Goal: Transaction & Acquisition: Purchase product/service

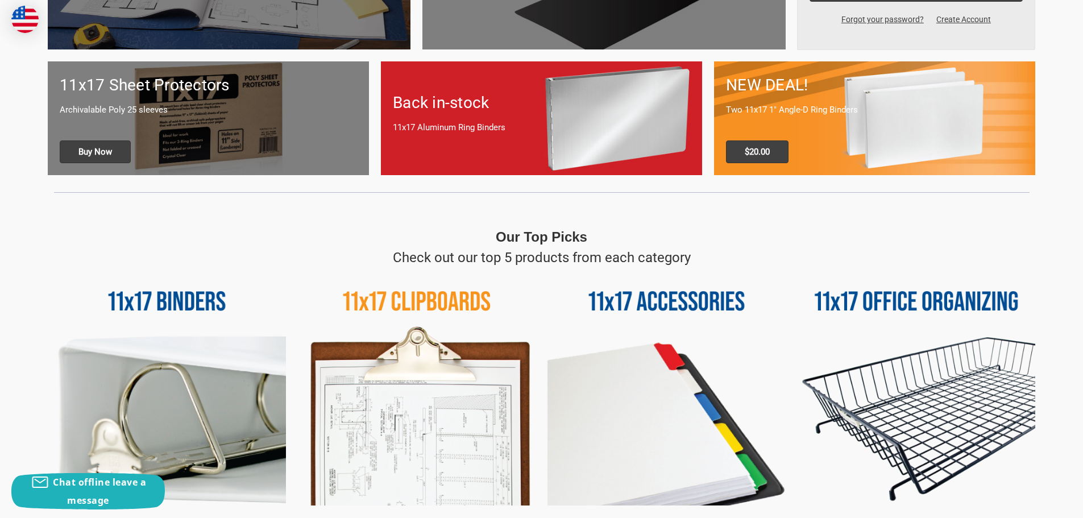
scroll to position [512, 0]
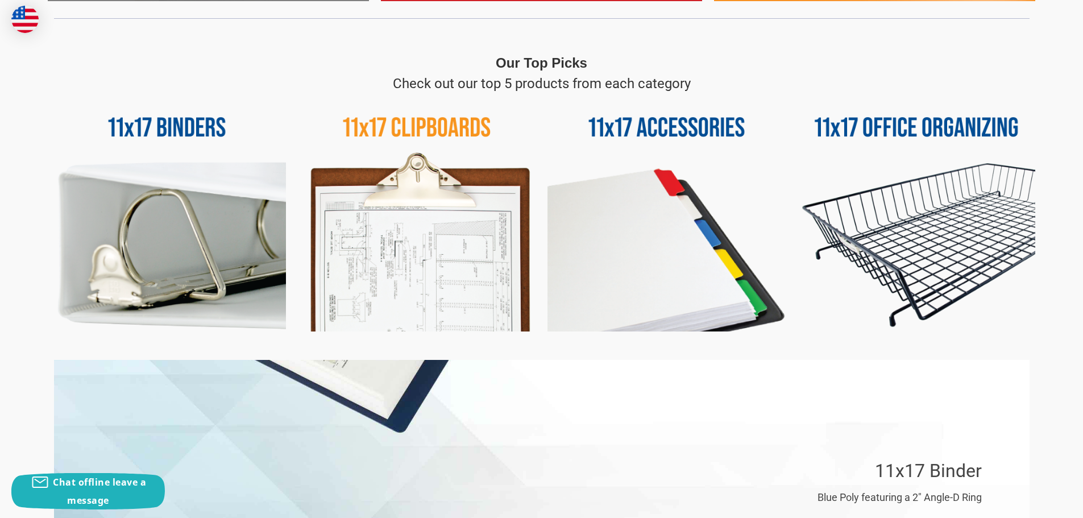
click at [377, 188] on img at bounding box center [417, 213] width 238 height 238
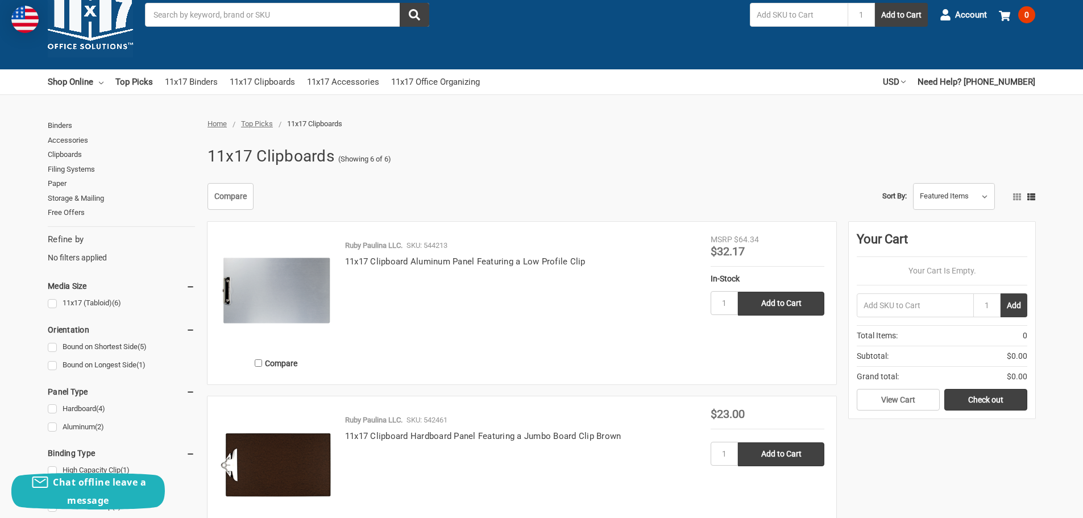
scroll to position [114, 0]
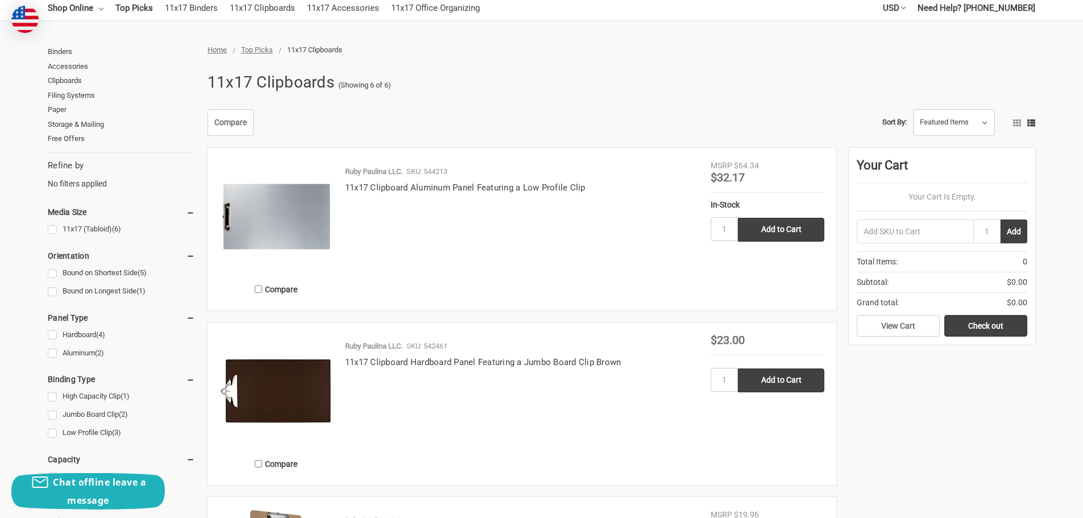
click at [290, 212] on img at bounding box center [276, 217] width 114 height 114
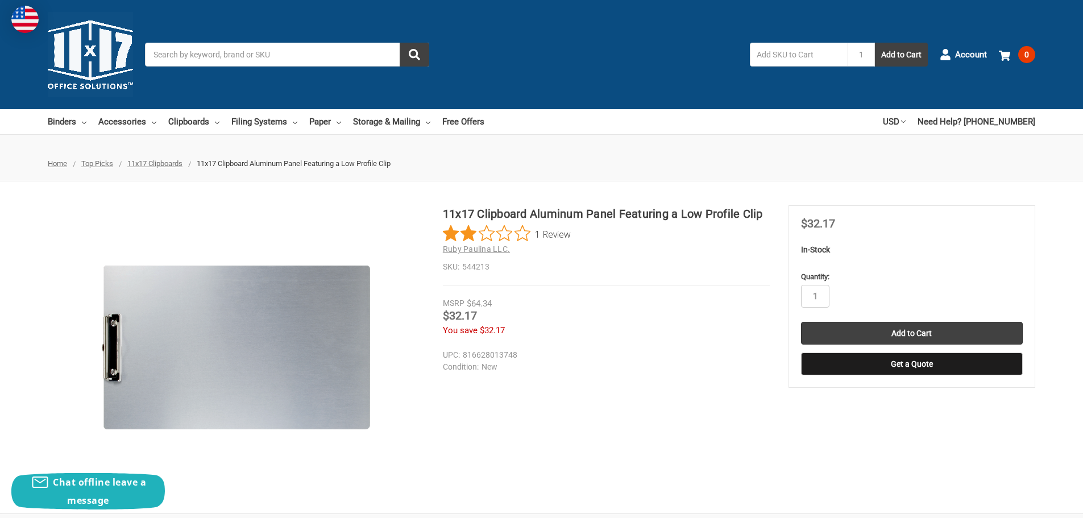
click at [549, 232] on span "1 Review" at bounding box center [553, 233] width 36 height 17
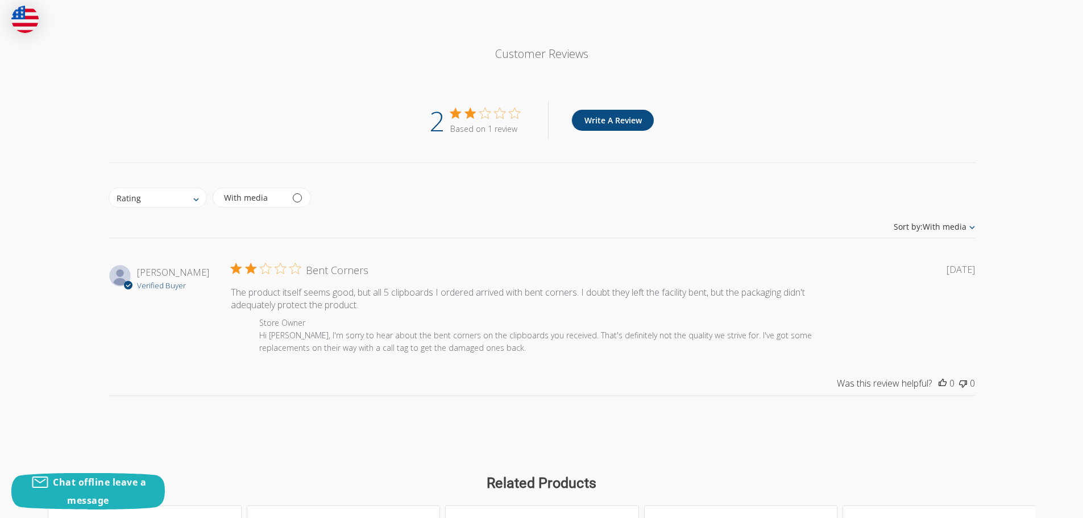
scroll to position [937, 0]
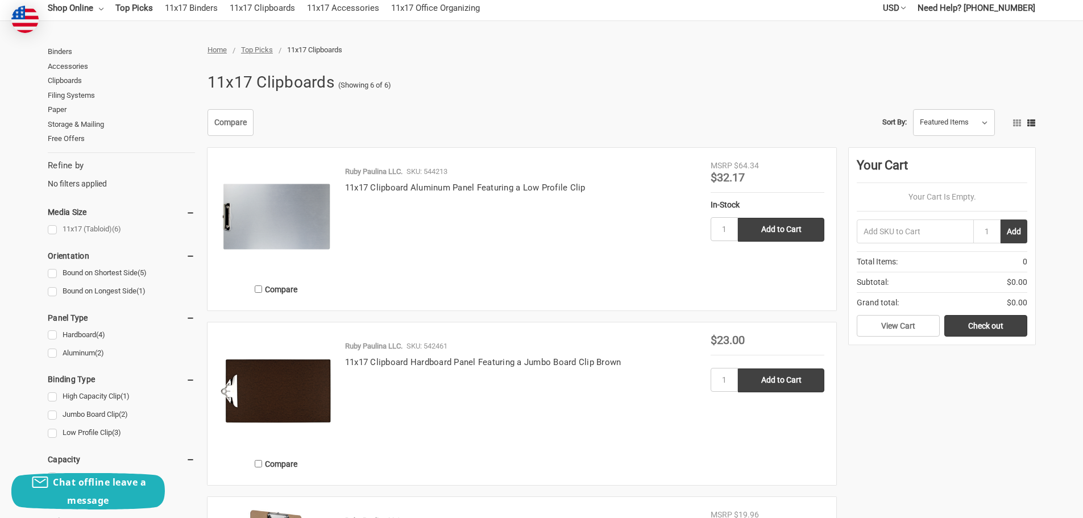
click at [51, 229] on link "11x17 (Tabloid) (6)" at bounding box center [121, 229] width 147 height 15
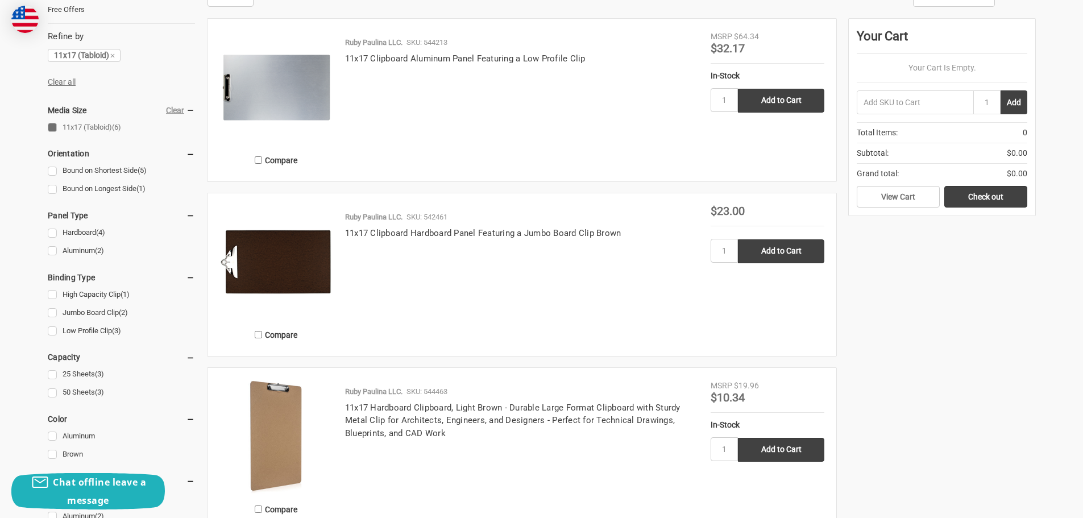
scroll to position [284, 0]
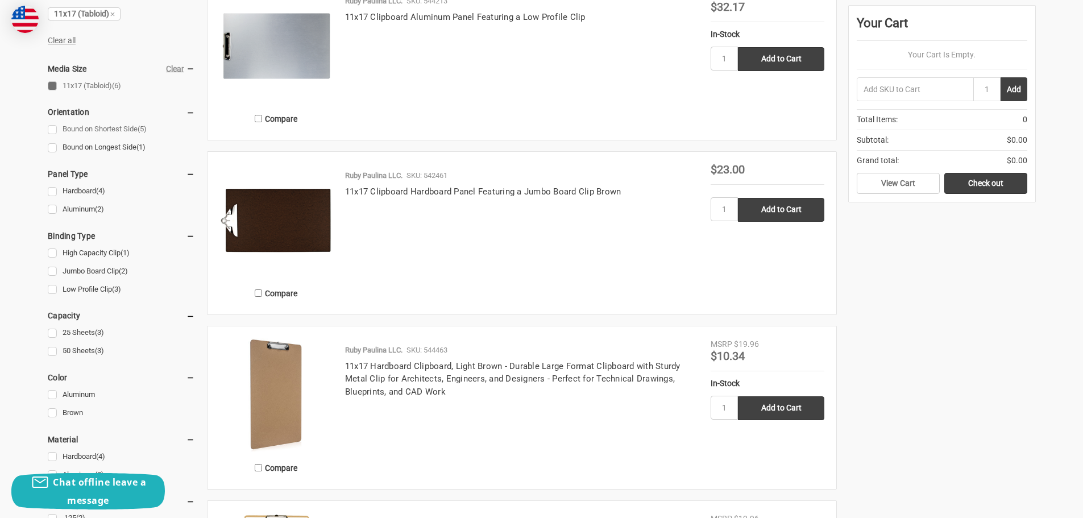
click at [56, 132] on link "Bound on Shortest Side (5)" at bounding box center [121, 129] width 147 height 15
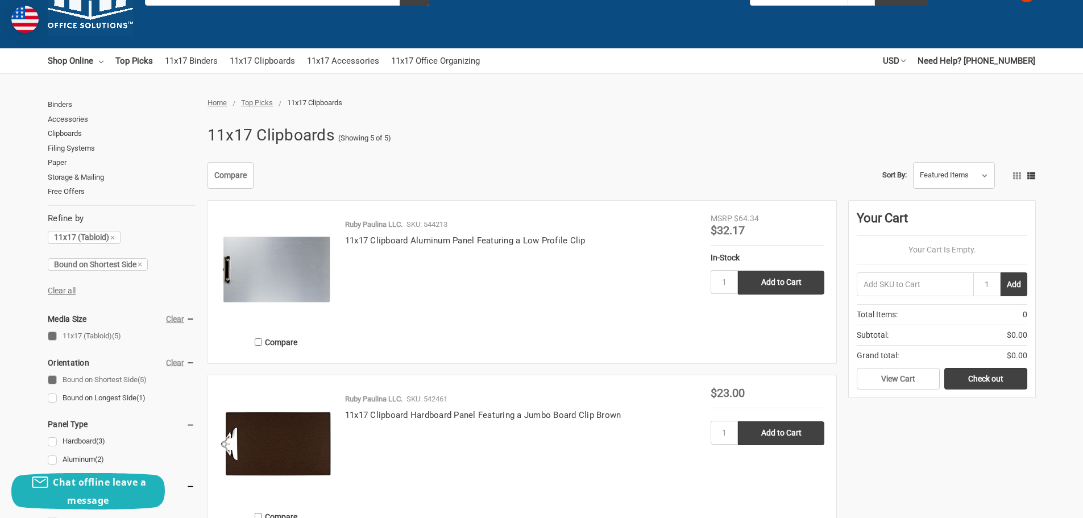
scroll to position [284, 0]
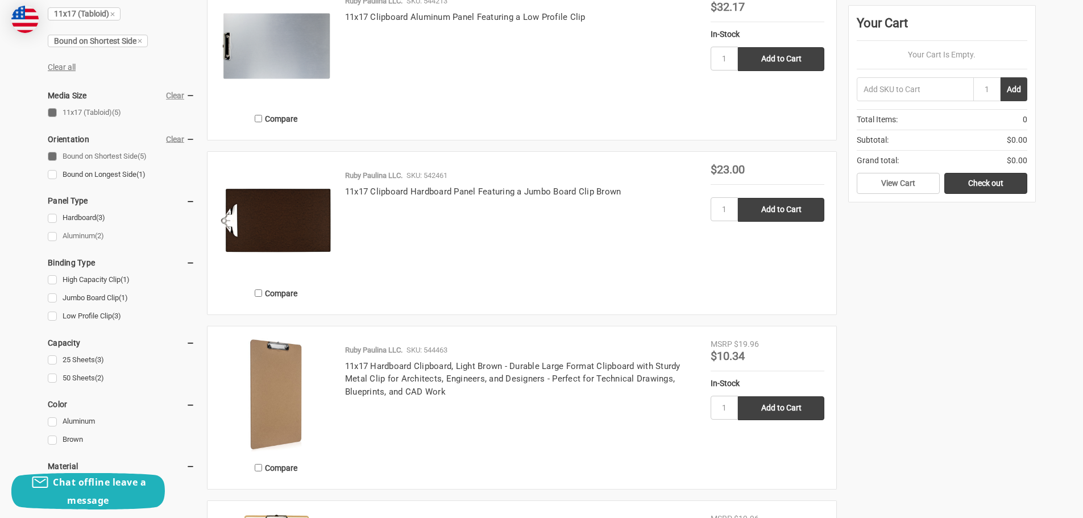
click at [49, 237] on link "Aluminum (2)" at bounding box center [121, 236] width 147 height 15
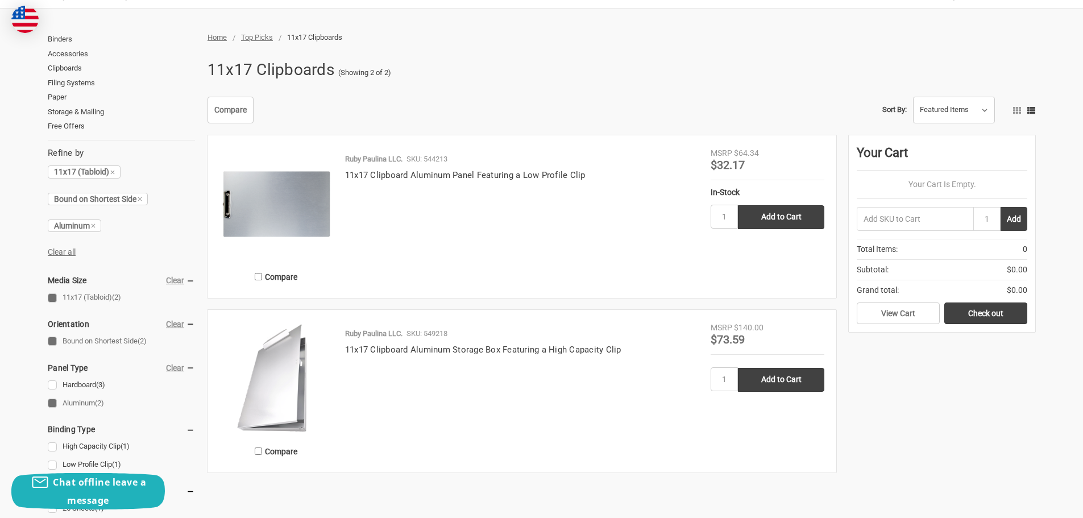
scroll to position [171, 0]
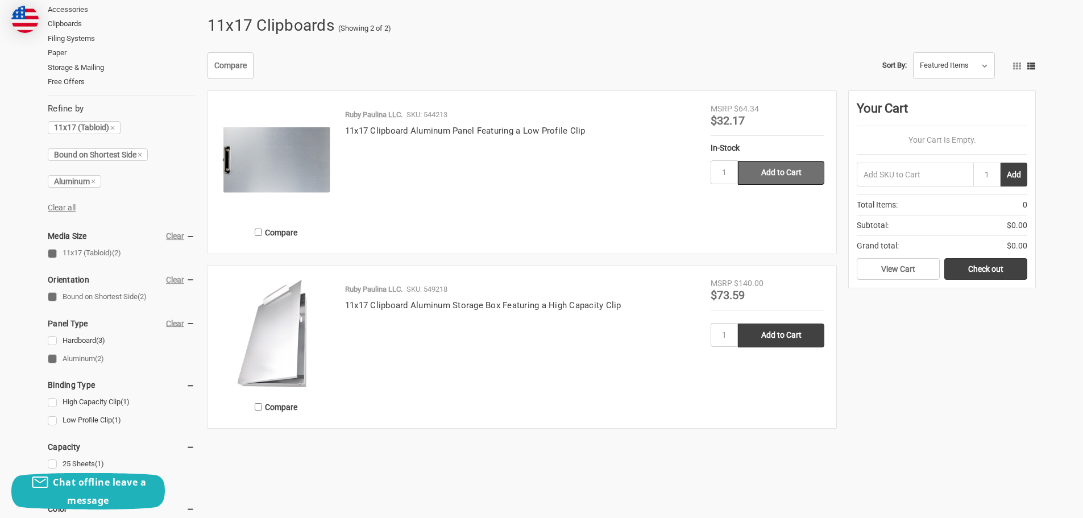
click at [779, 179] on input "Add to Cart" at bounding box center [781, 173] width 86 height 24
type input "Add to Cart"
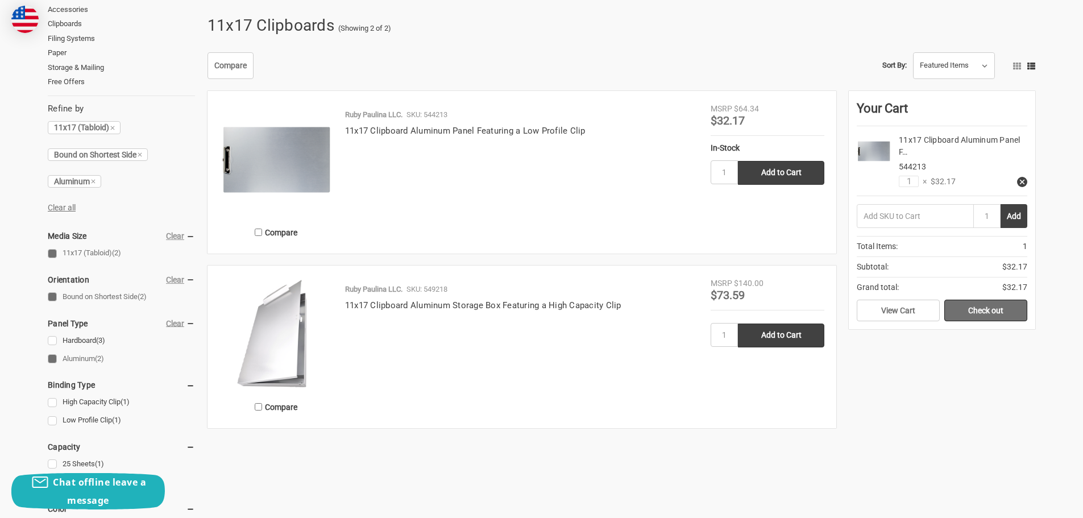
click at [985, 310] on link "Check out" at bounding box center [985, 311] width 83 height 22
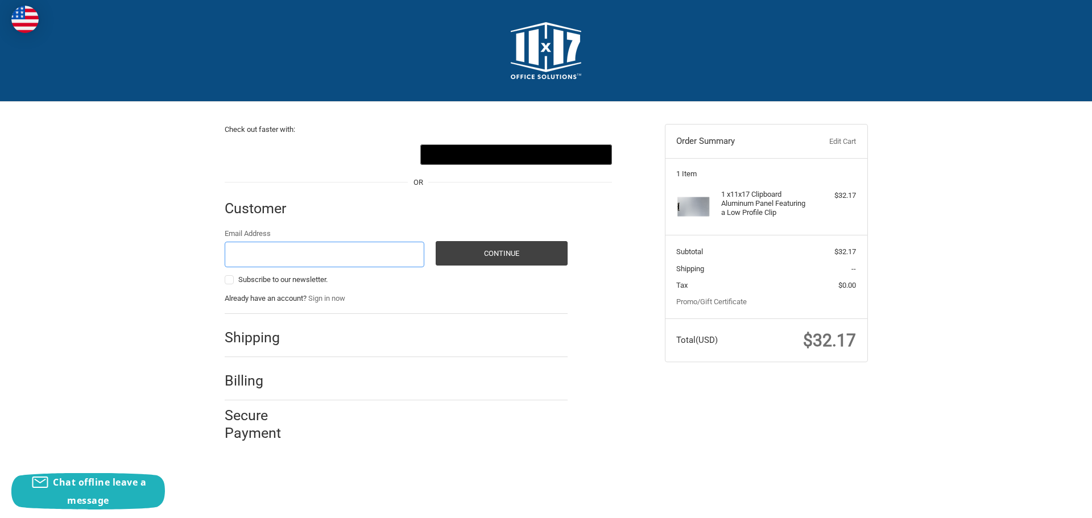
click at [245, 256] on input "Email Address" at bounding box center [325, 255] width 200 height 26
type input "mduchesne@comcast.net"
click at [490, 253] on button "Continue" at bounding box center [502, 253] width 132 height 24
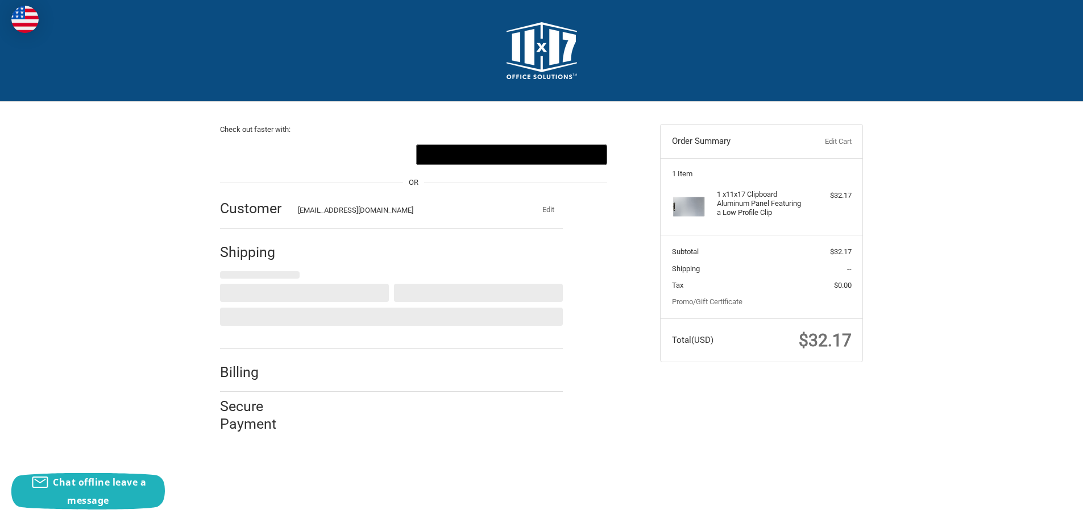
select select "US"
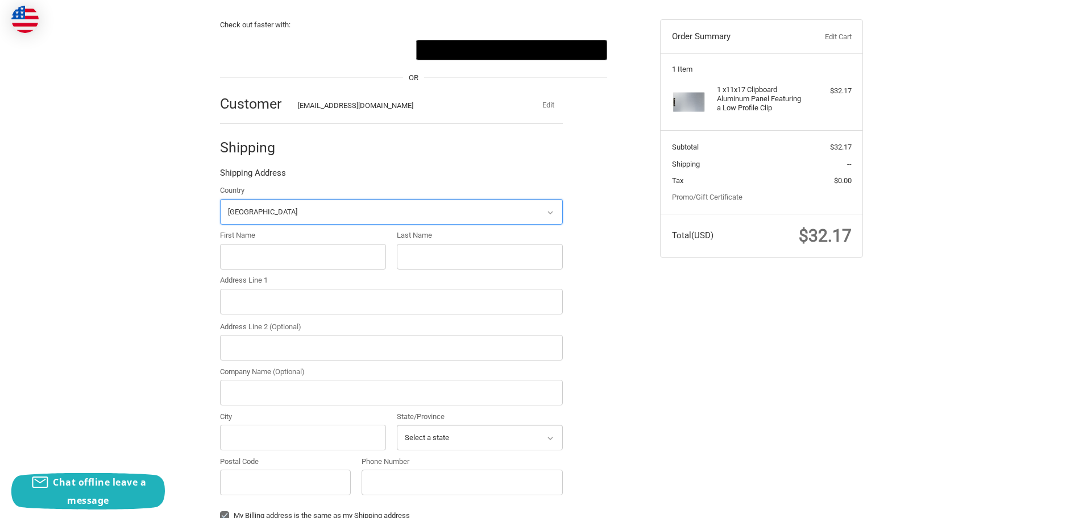
scroll to position [125, 0]
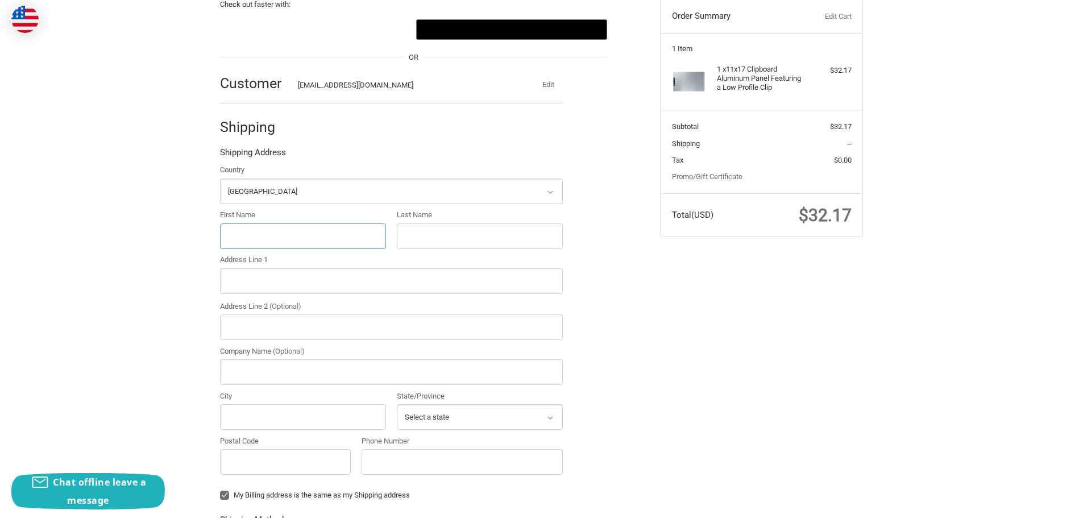
click at [267, 235] on input "First Name" at bounding box center [303, 236] width 166 height 26
type input "Mark"
type input "Duchesne"
type input "10 Whitten Street"
type input "Suncook"
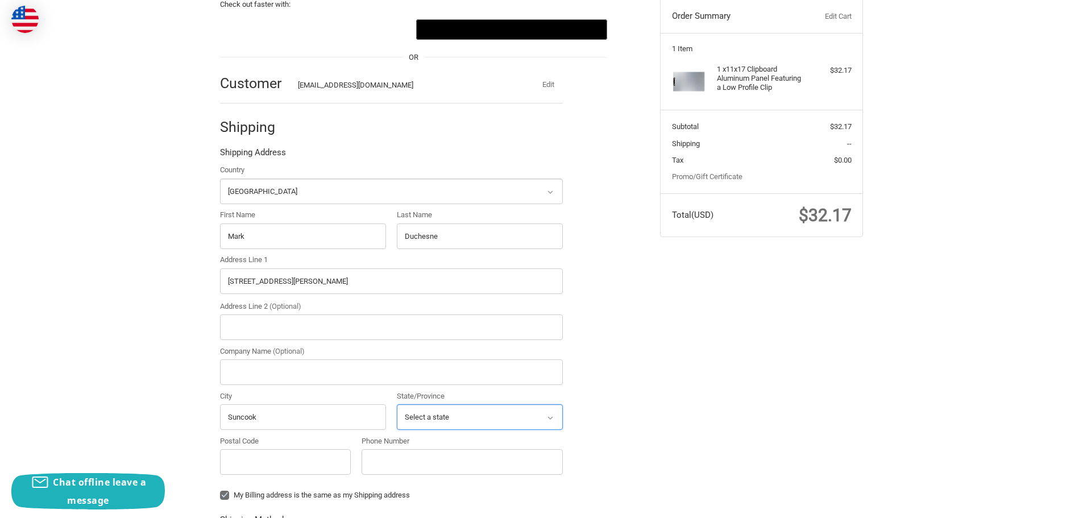
select select "NH"
type input "03275-1600"
type input "6032705053"
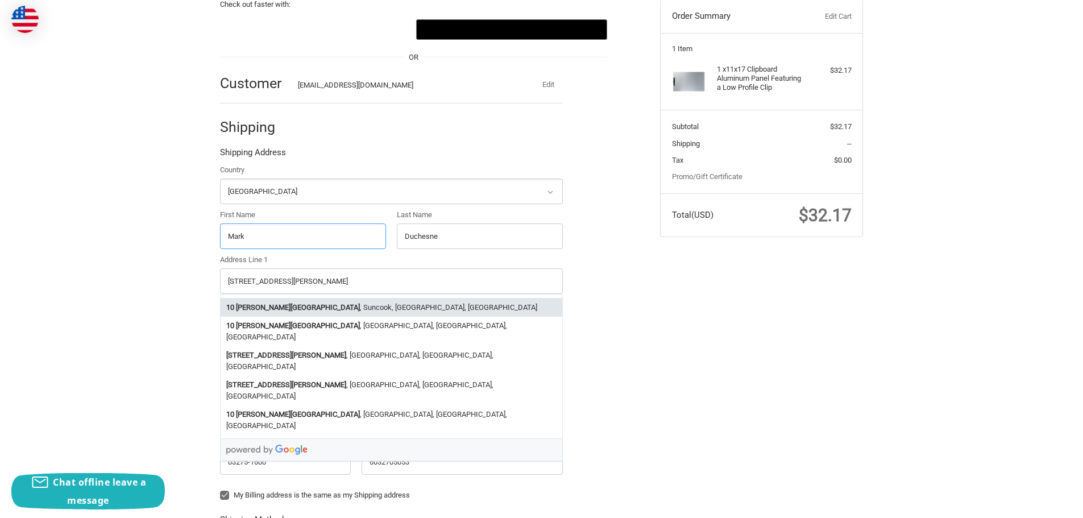
click at [309, 310] on li "10 Whitten Street , Suncook, NH, USA" at bounding box center [392, 307] width 342 height 19
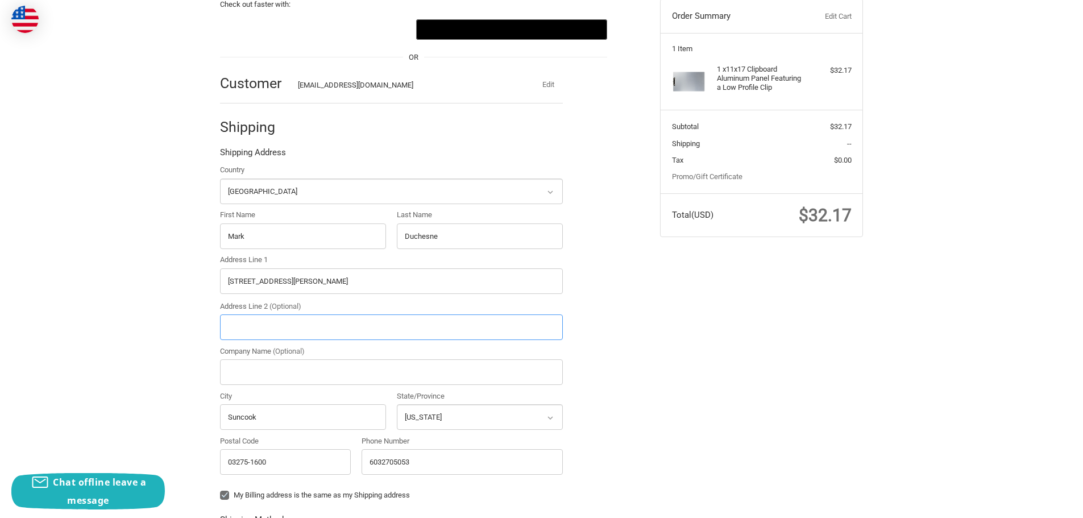
type input "Allenstown"
type input "03275"
select select "NH"
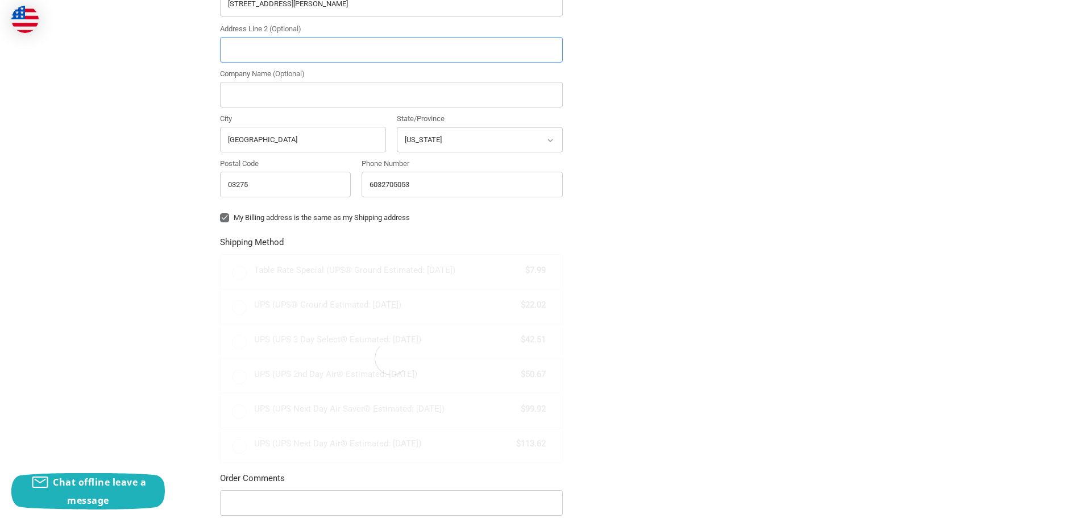
scroll to position [409, 0]
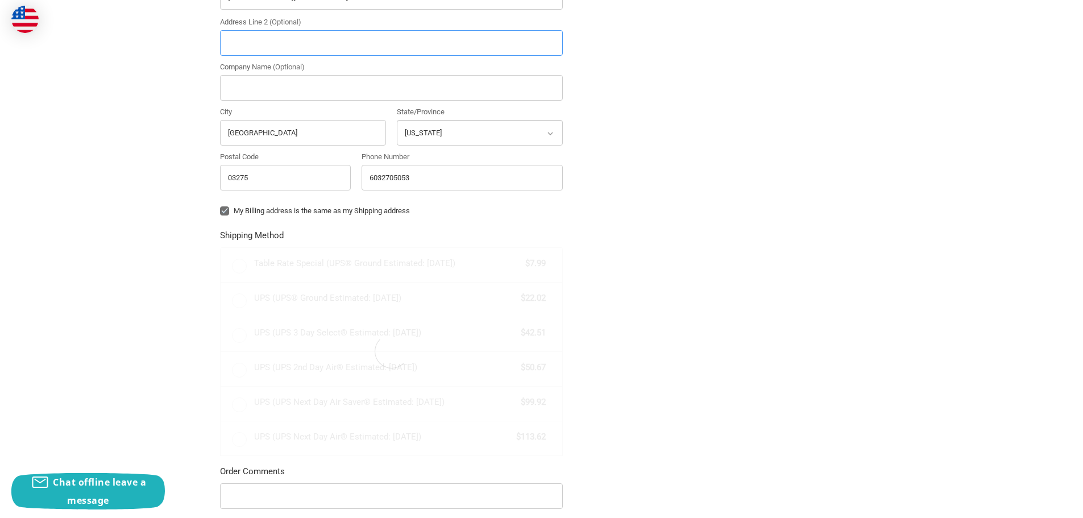
radio input "true"
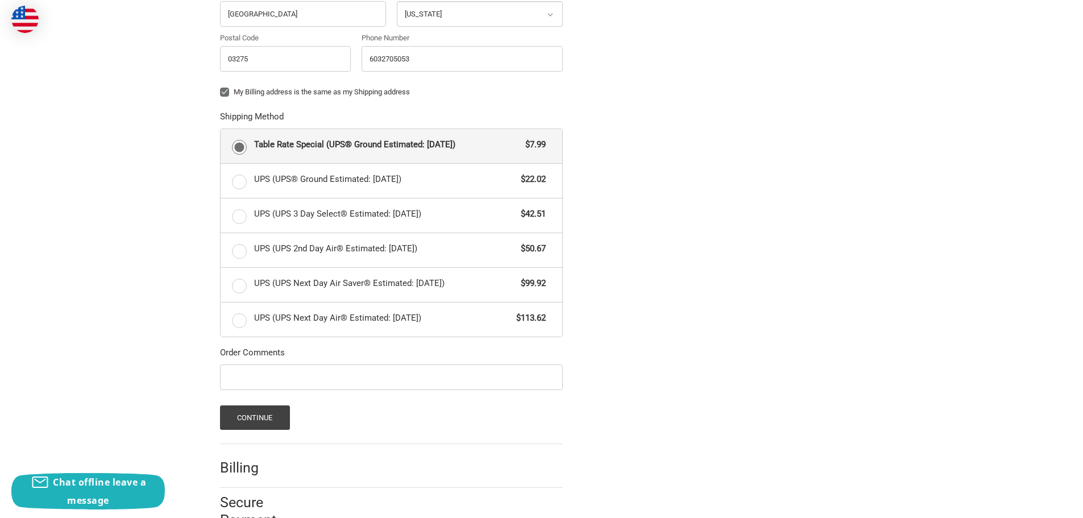
scroll to position [563, 0]
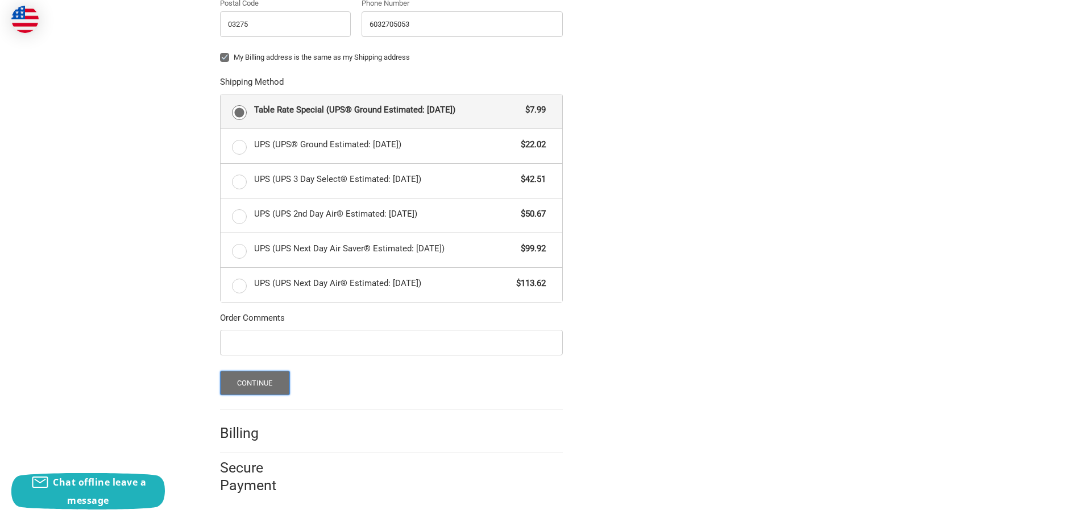
click at [247, 382] on button "Continue" at bounding box center [255, 383] width 70 height 24
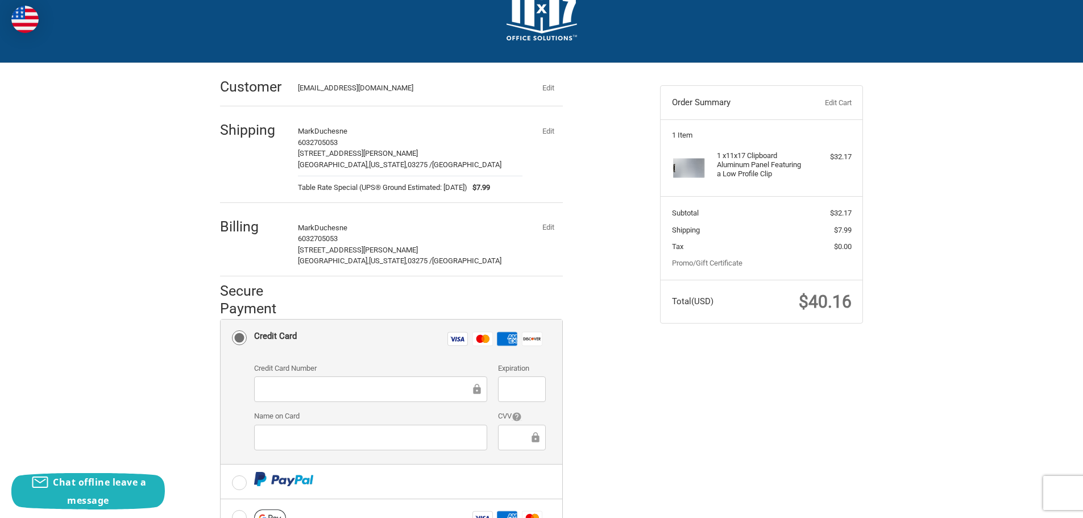
scroll to position [171, 0]
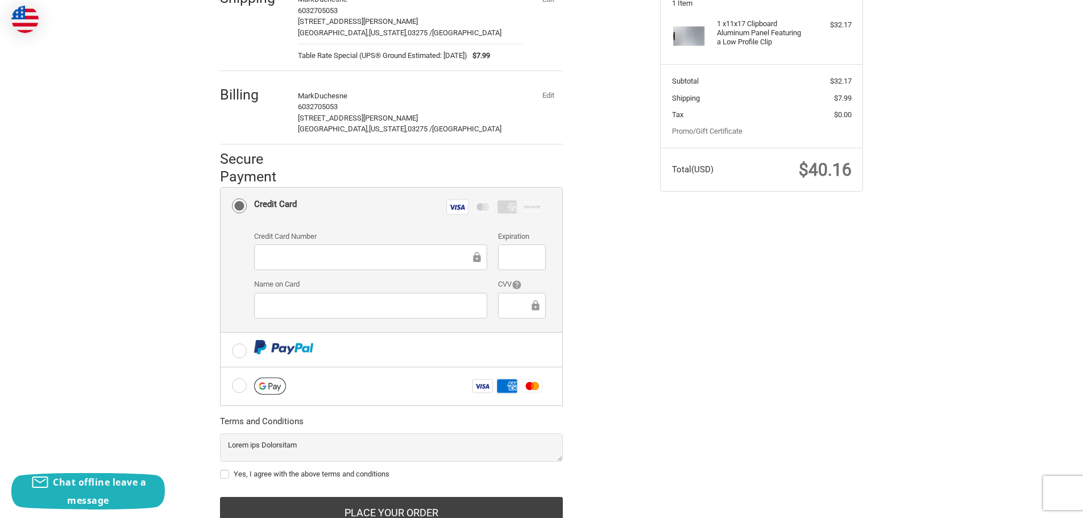
click at [152, 281] on div "Check out faster with: @import url(//fonts.googleapis.com/css?family=Google+San…" at bounding box center [541, 242] width 1083 height 622
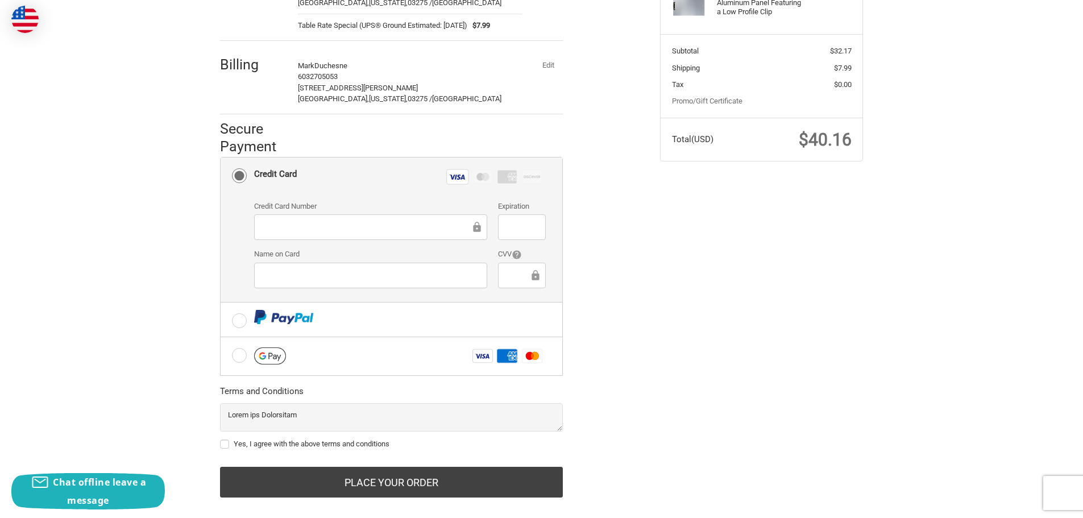
scroll to position [217, 0]
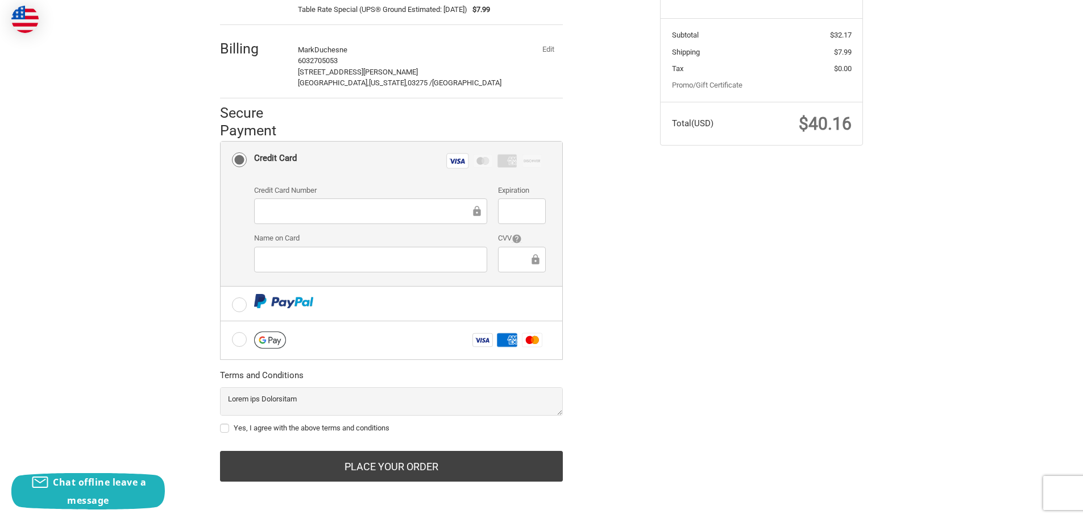
click at [225, 426] on label "Yes, I agree with the above terms and conditions" at bounding box center [391, 428] width 343 height 9
click at [221, 423] on input "Yes, I agree with the above terms and conditions" at bounding box center [220, 422] width 1 height 1
checkbox input "true"
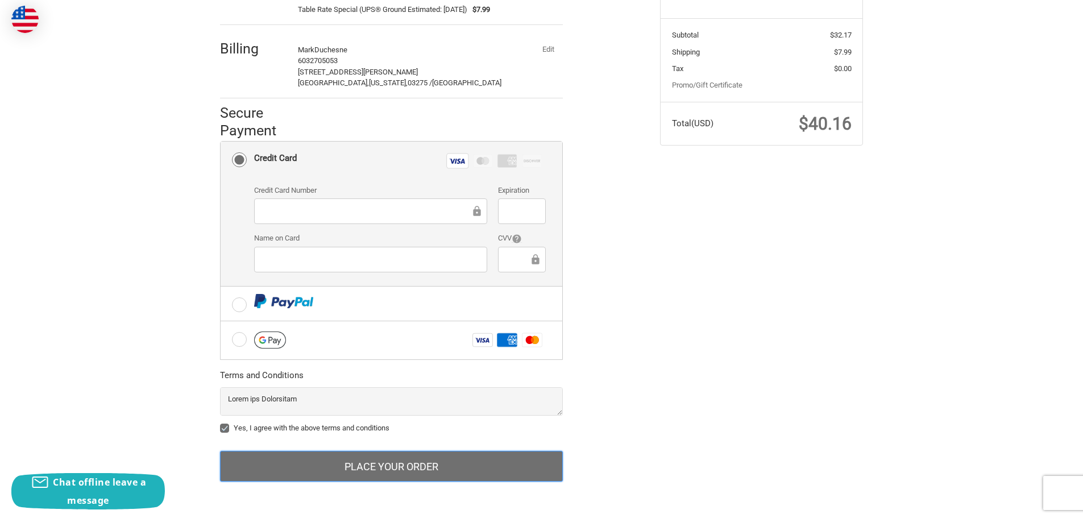
click at [385, 466] on button "Place Your Order" at bounding box center [391, 466] width 343 height 31
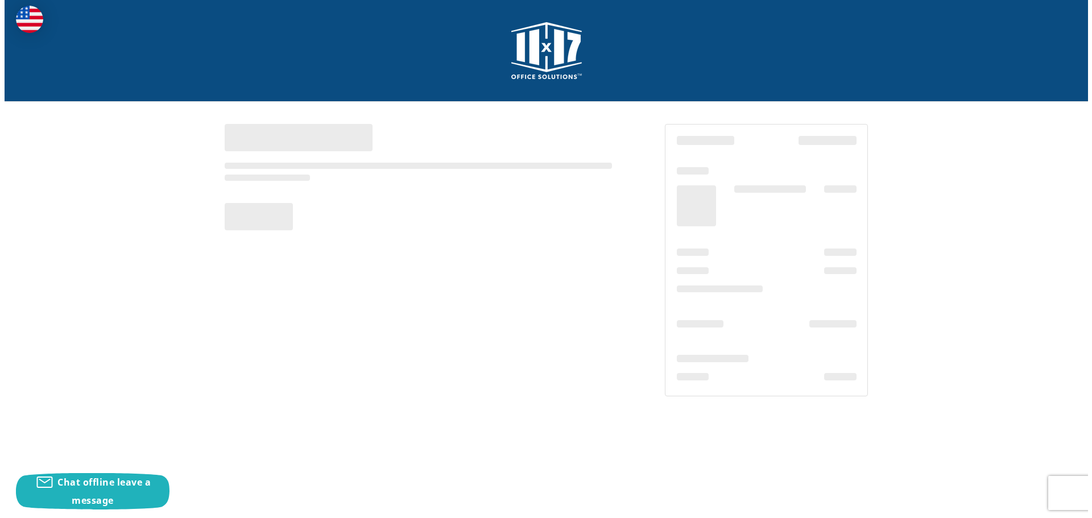
scroll to position [0, 0]
